Goal: Entertainment & Leisure: Consume media (video, audio)

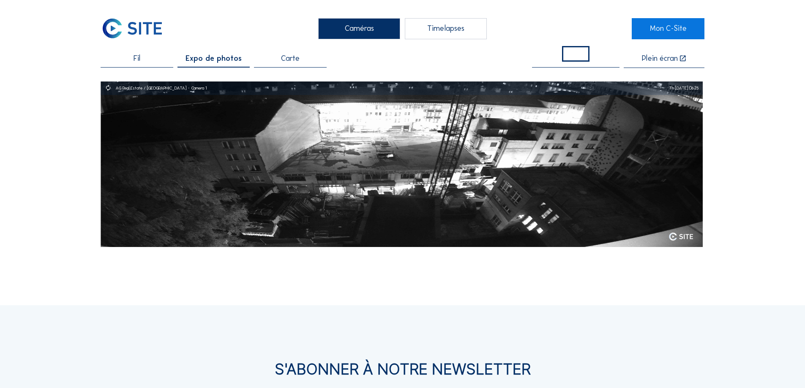
click at [396, 25] on div "Timelapses" at bounding box center [446, 28] width 82 height 21
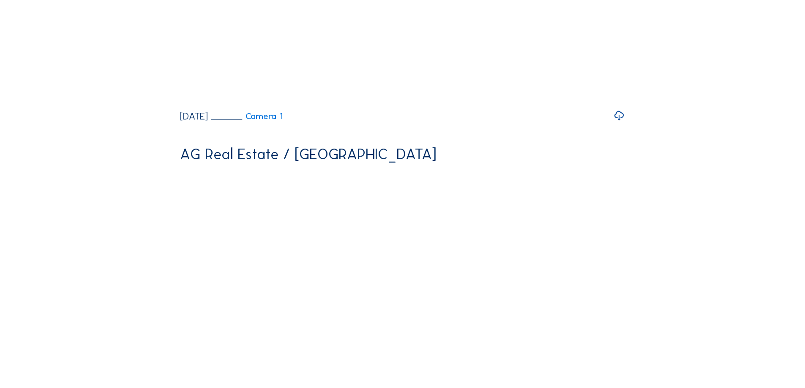
scroll to position [512, 0]
click at [396, 123] on icon at bounding box center [619, 116] width 11 height 14
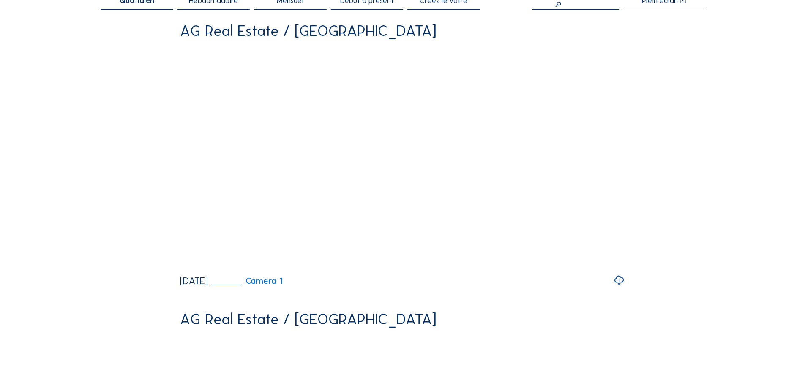
scroll to position [59, 0]
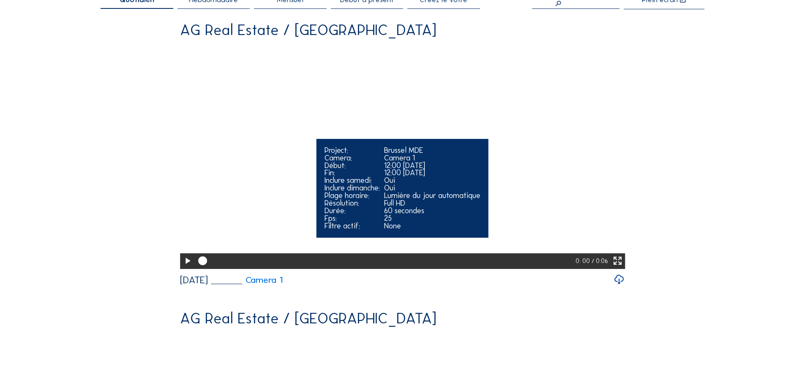
click at [396, 235] on video "Your browser does not support the video tag." at bounding box center [402, 156] width 445 height 223
click at [396, 268] on icon at bounding box center [618, 261] width 11 height 13
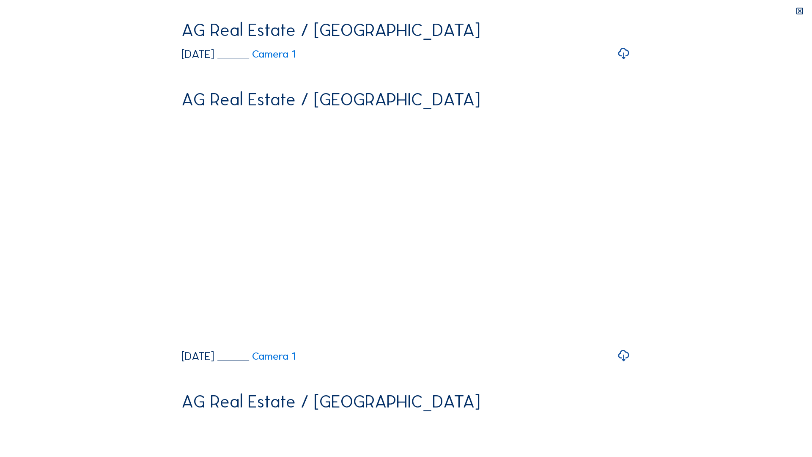
click at [396, 233] on video "Your browser does not support the video tag." at bounding box center [405, 133] width 449 height 224
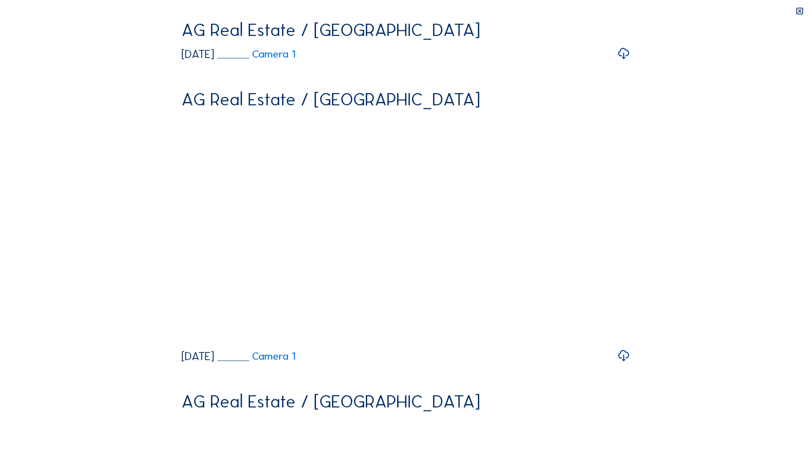
click at [396, 233] on video "Your browser does not support the video tag." at bounding box center [405, 133] width 449 height 224
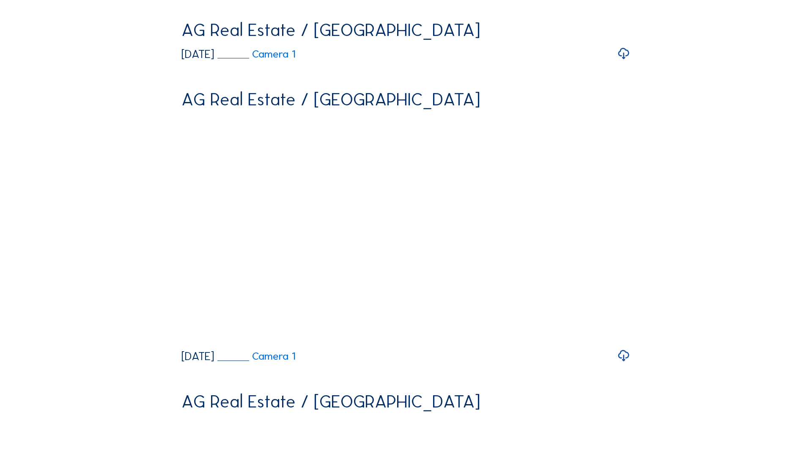
click at [396, 233] on video "Your browser does not support the video tag." at bounding box center [405, 133] width 449 height 224
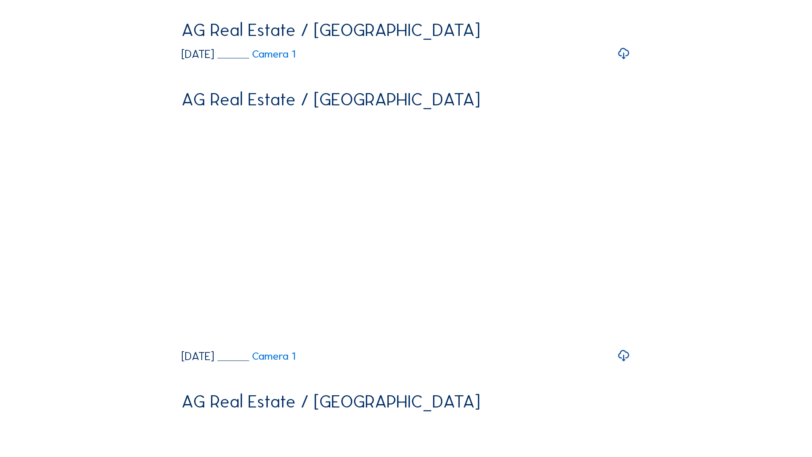
click at [396, 233] on video "Your browser does not support the video tag." at bounding box center [405, 133] width 449 height 224
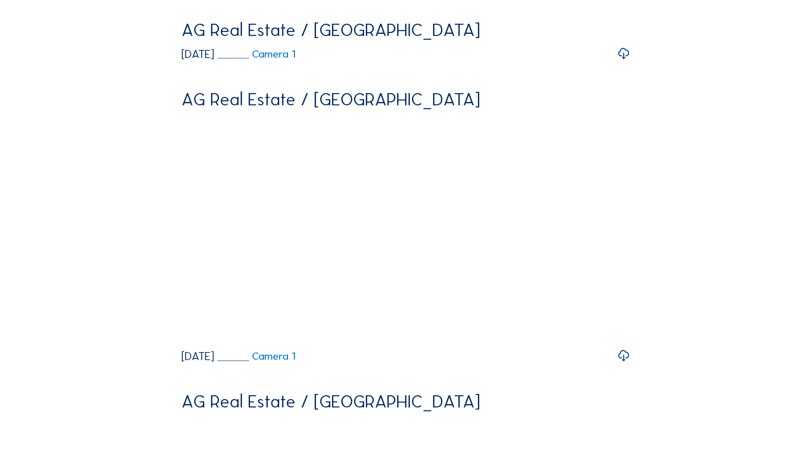
click at [396, 233] on video "Your browser does not support the video tag." at bounding box center [405, 133] width 449 height 224
